Goal: Transaction & Acquisition: Purchase product/service

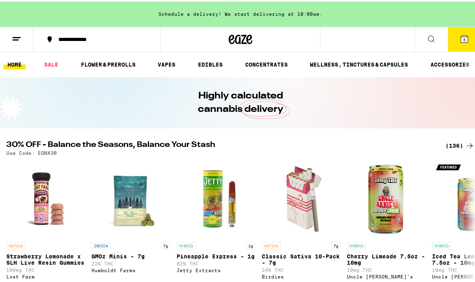
click at [241, 36] on icon at bounding box center [241, 37] width 12 height 9
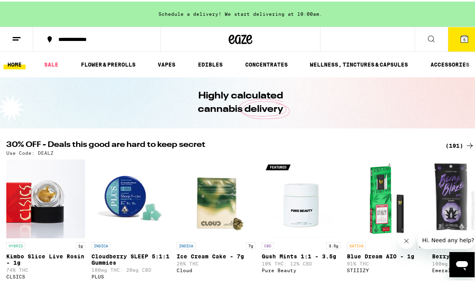
click at [445, 144] on div "(191)" at bounding box center [459, 144] width 29 height 9
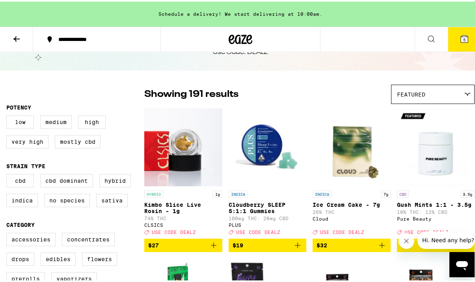
scroll to position [40, 0]
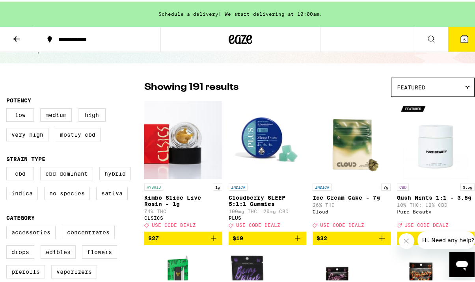
click at [63, 257] on label "Edibles" at bounding box center [58, 250] width 35 height 13
click at [8, 226] on input "Edibles" at bounding box center [8, 225] width 0 height 0
checkbox input "true"
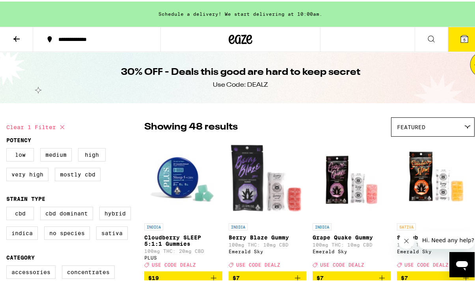
click at [235, 38] on icon at bounding box center [241, 38] width 24 height 14
